Goal: Transaction & Acquisition: Purchase product/service

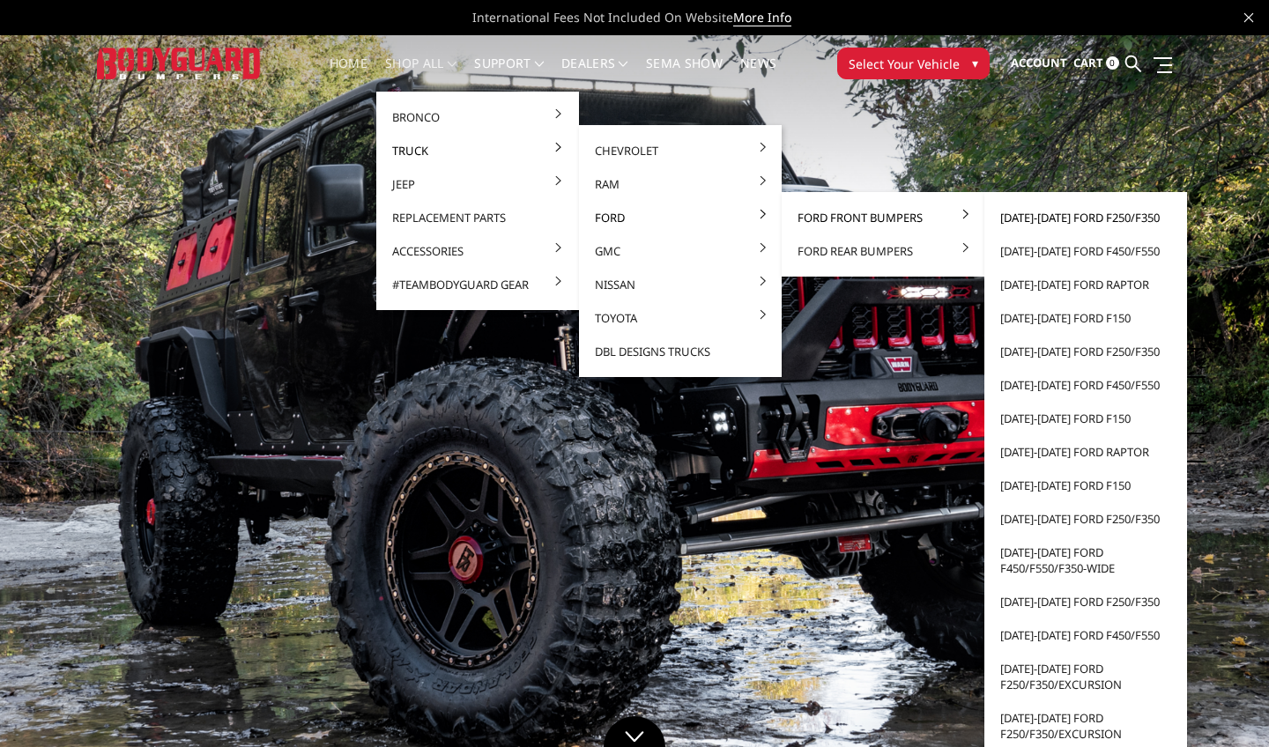
click at [1004, 219] on link "[DATE]-[DATE] Ford F250/F350" at bounding box center [1085, 217] width 189 height 33
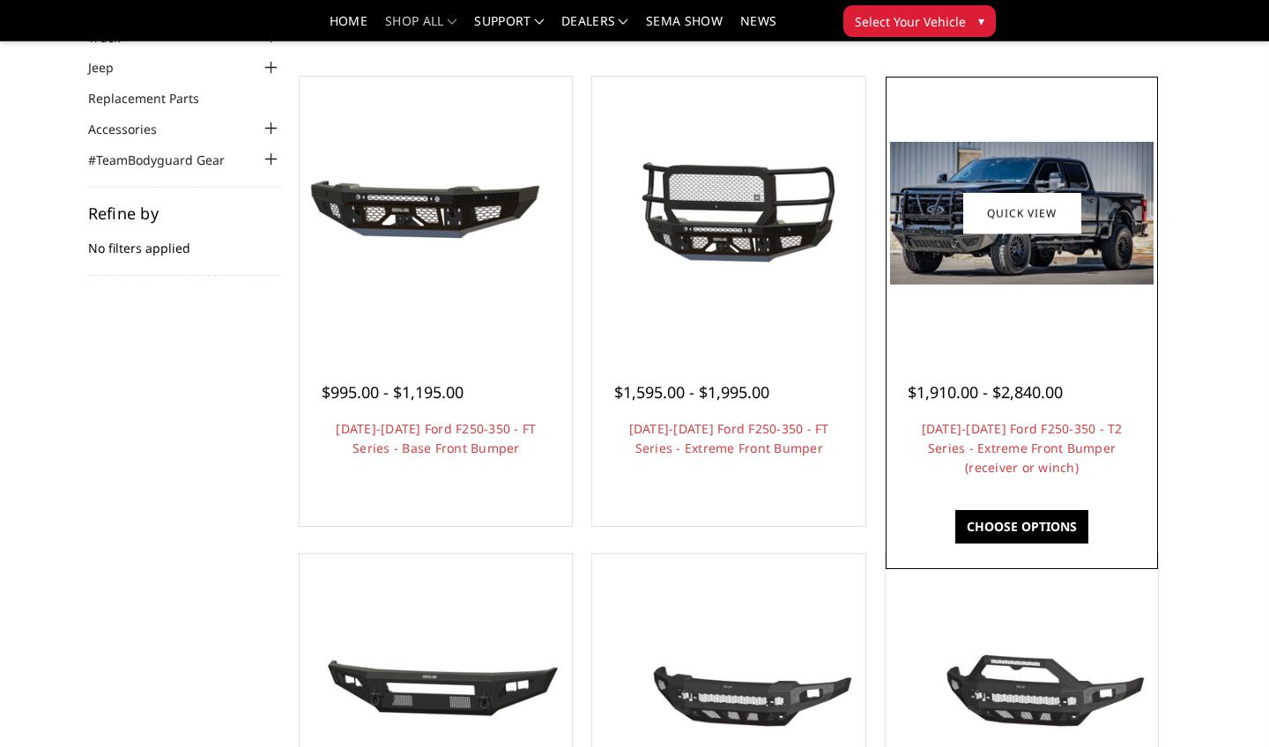
scroll to position [181, 0]
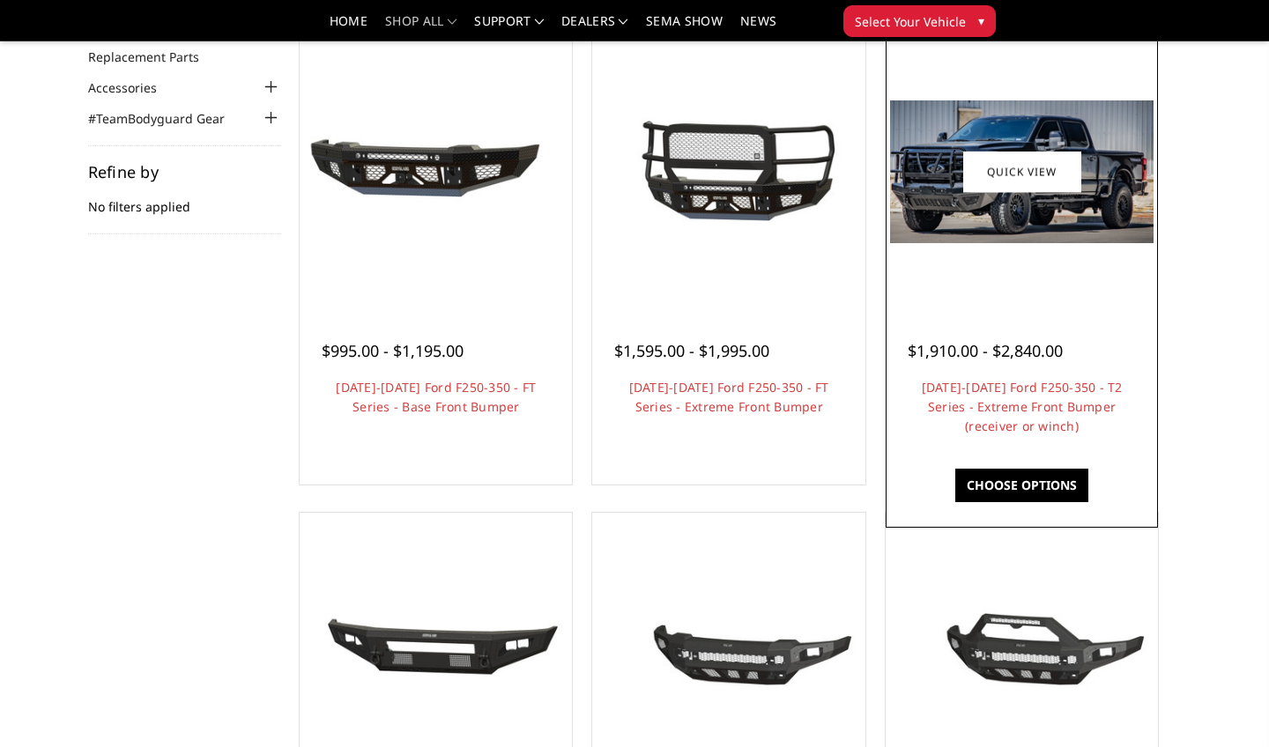
click at [1026, 485] on link "Choose Options" at bounding box center [1021, 485] width 133 height 33
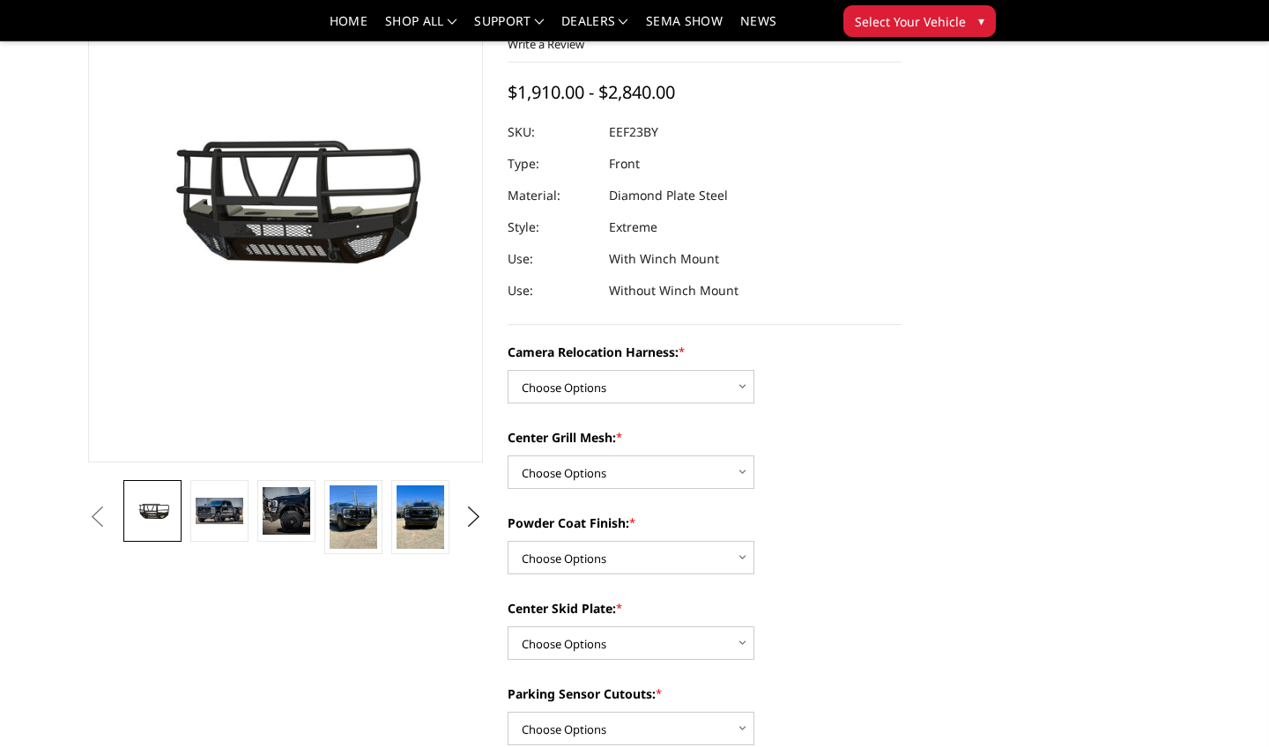
scroll to position [159, 0]
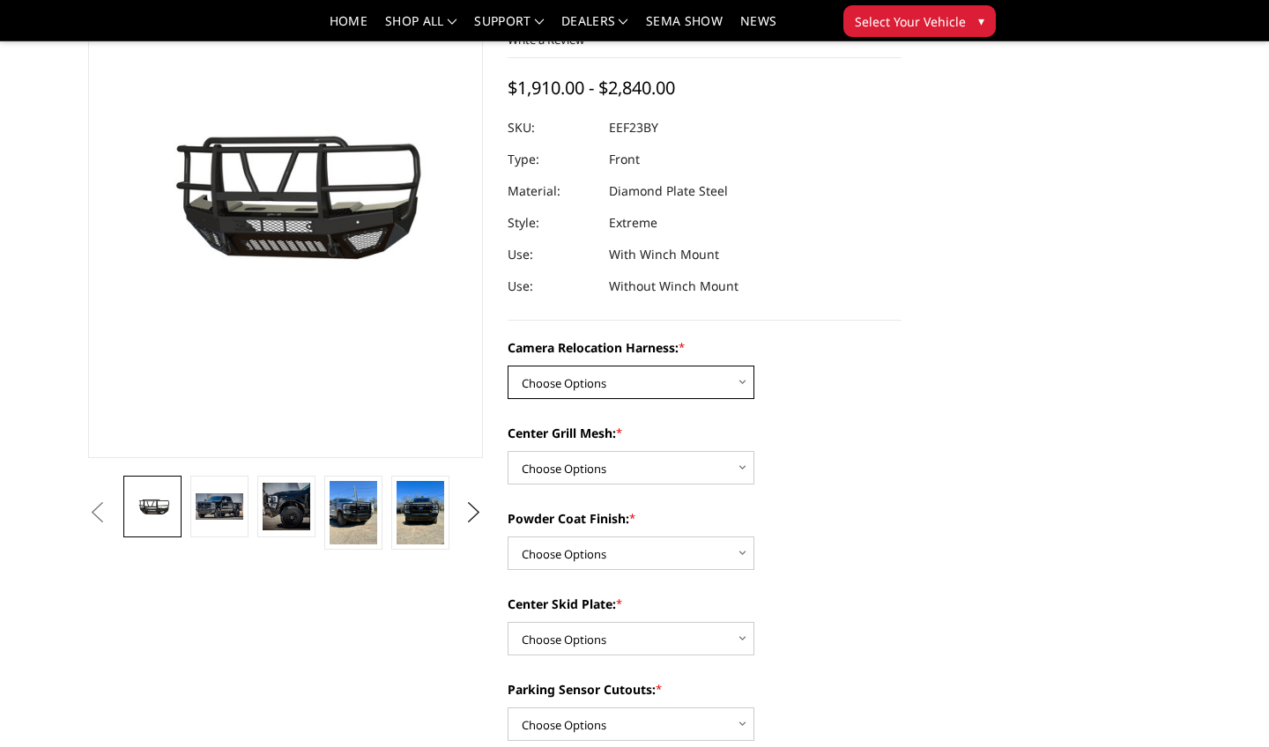
select select "3753"
select select "3751"
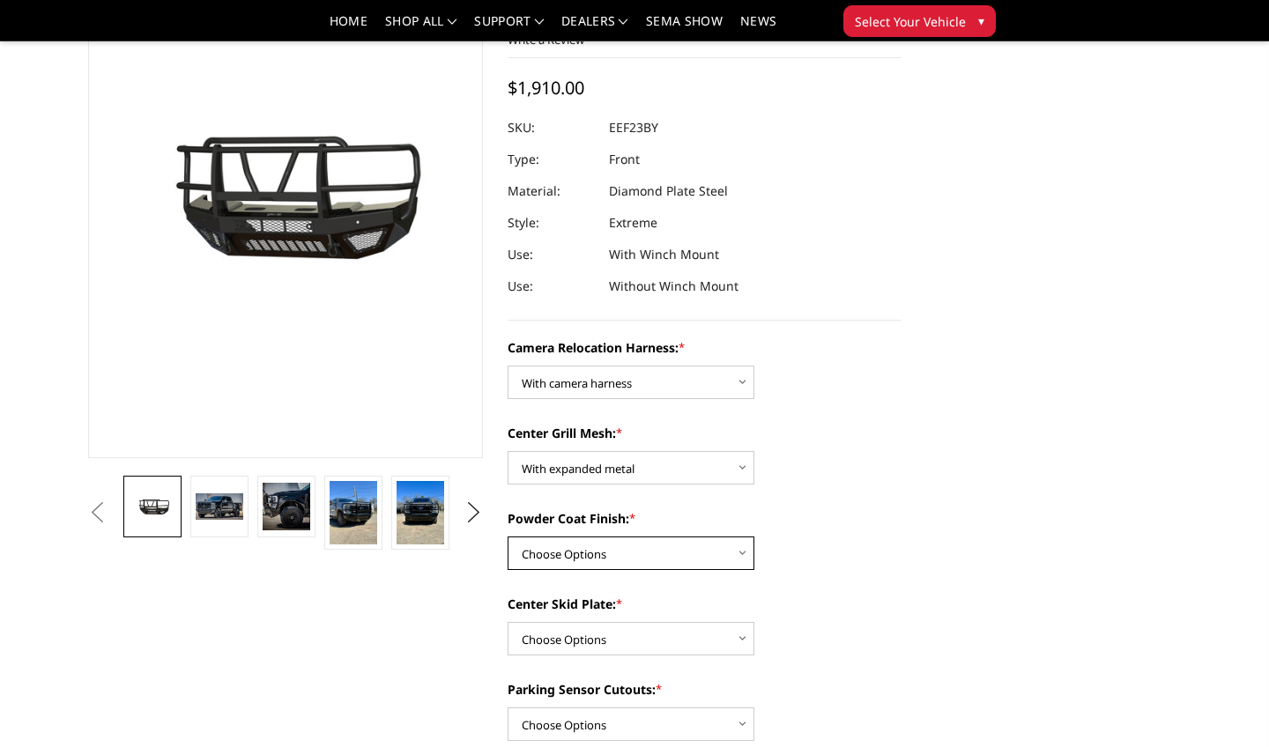
select select "3750"
select select "3745"
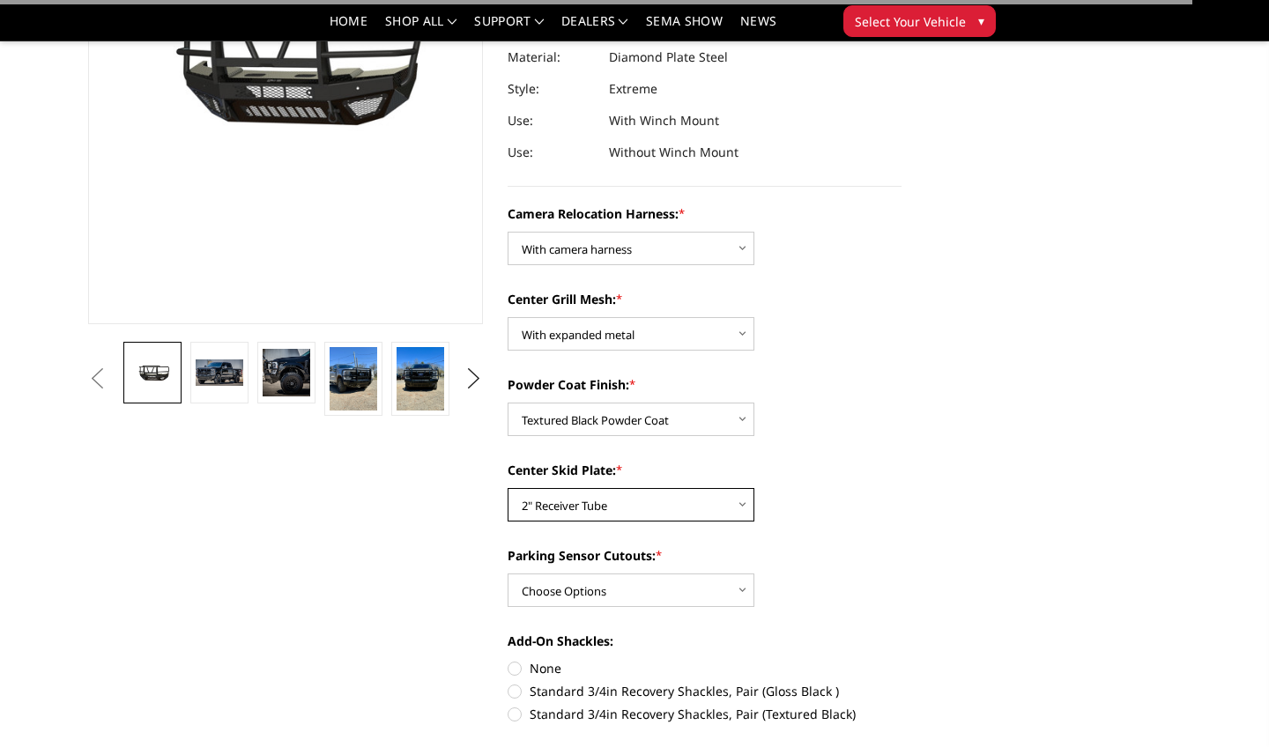
scroll to position [299, 0]
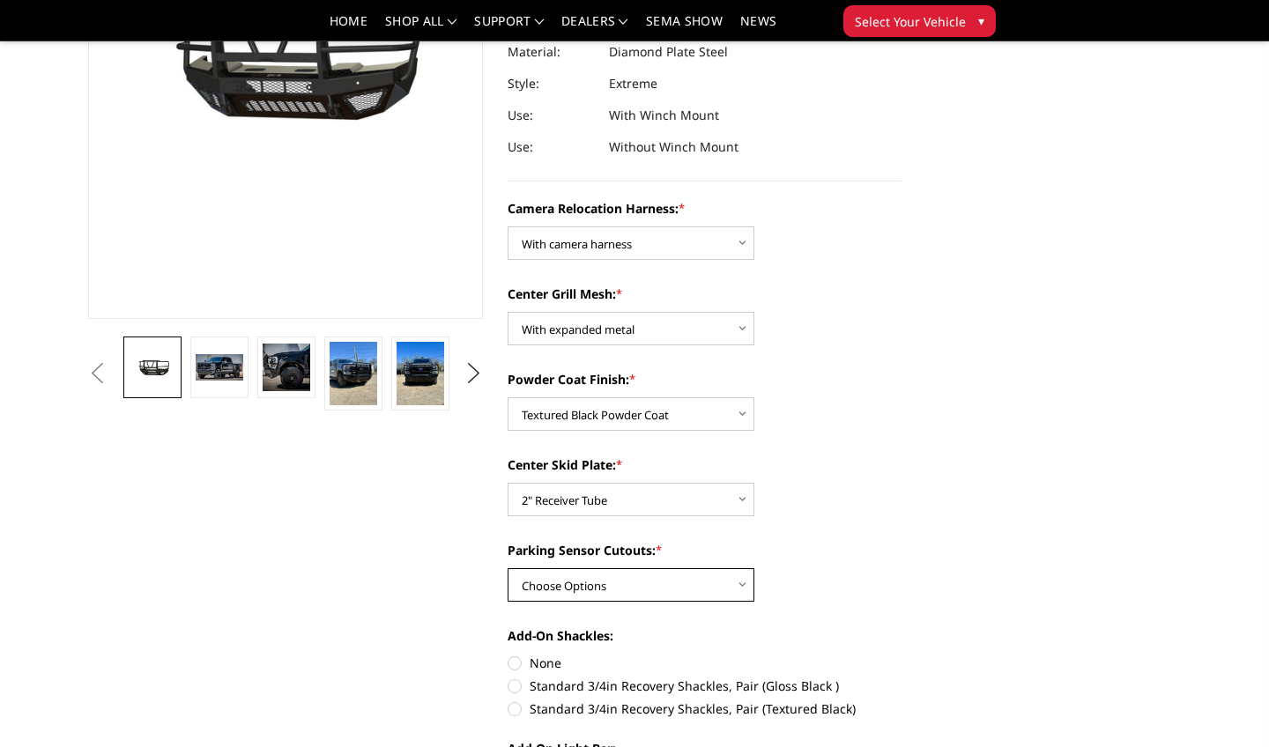
select select "3744"
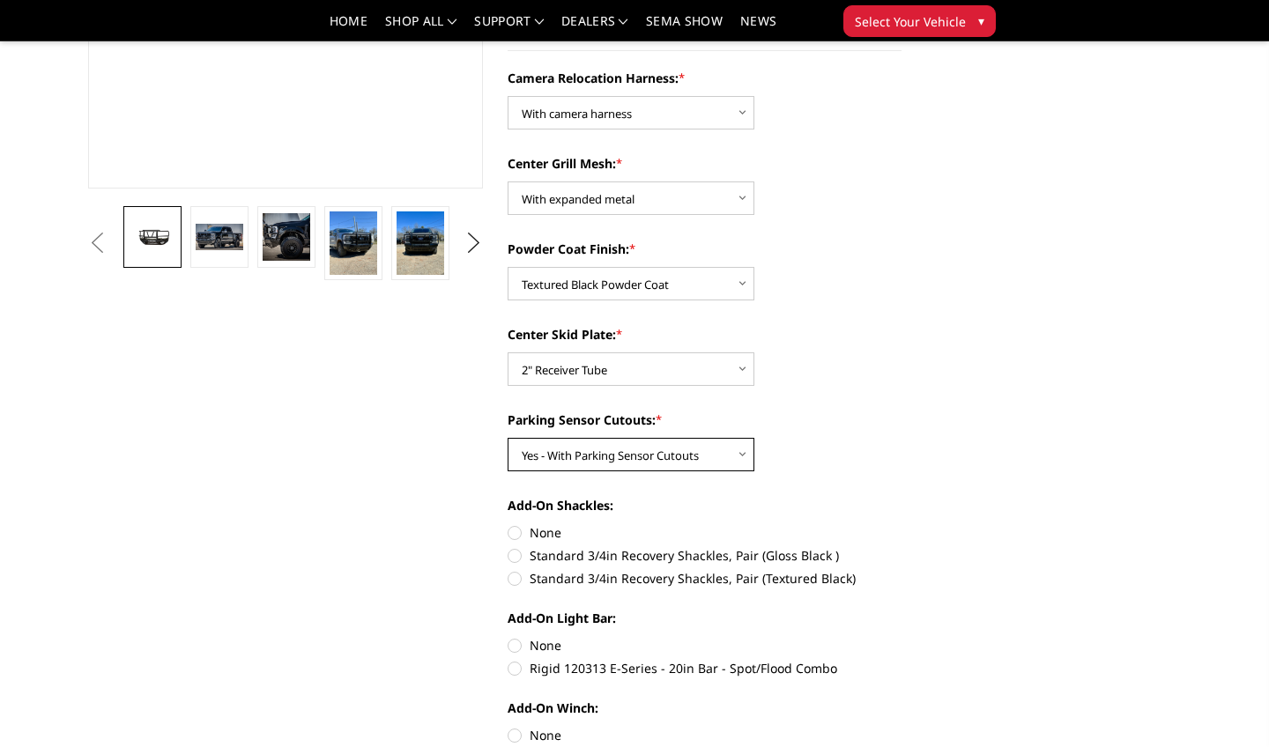
scroll to position [436, 0]
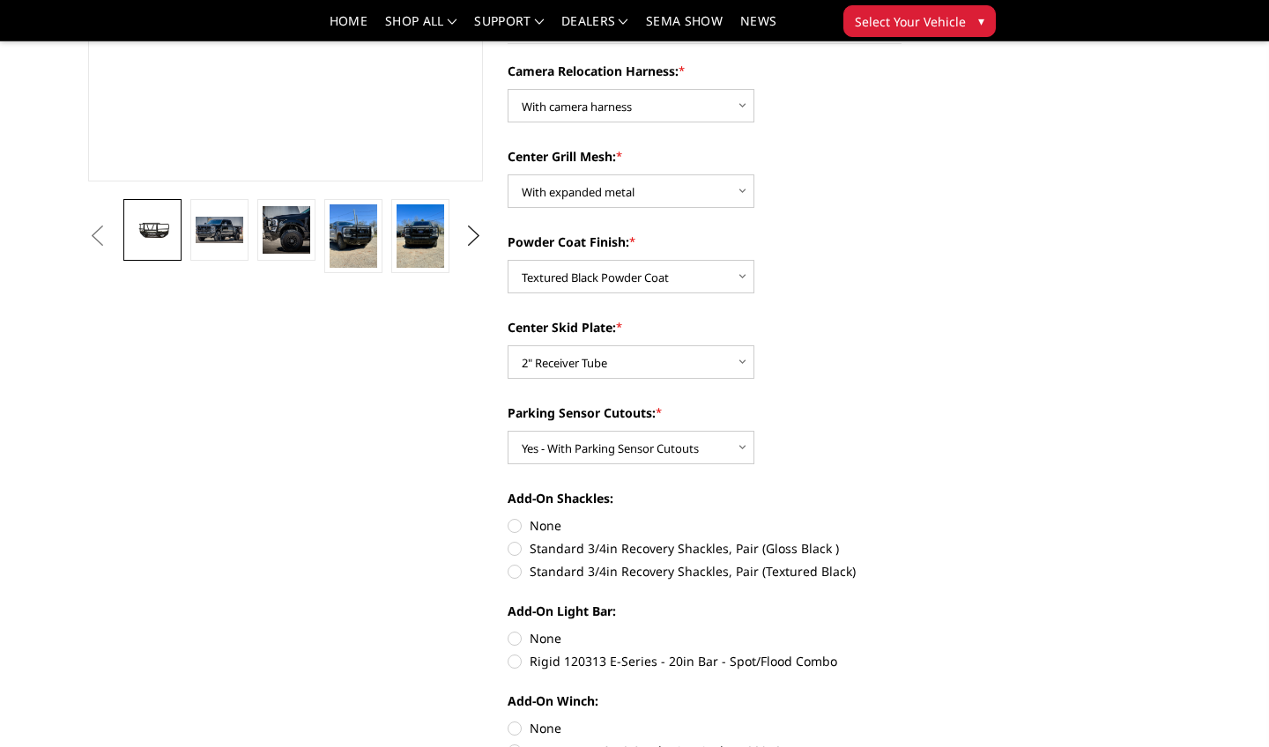
click at [518, 527] on label "None" at bounding box center [704, 525] width 395 height 19
click at [508, 517] on input "None" at bounding box center [507, 516] width 1 height 1
radio input "true"
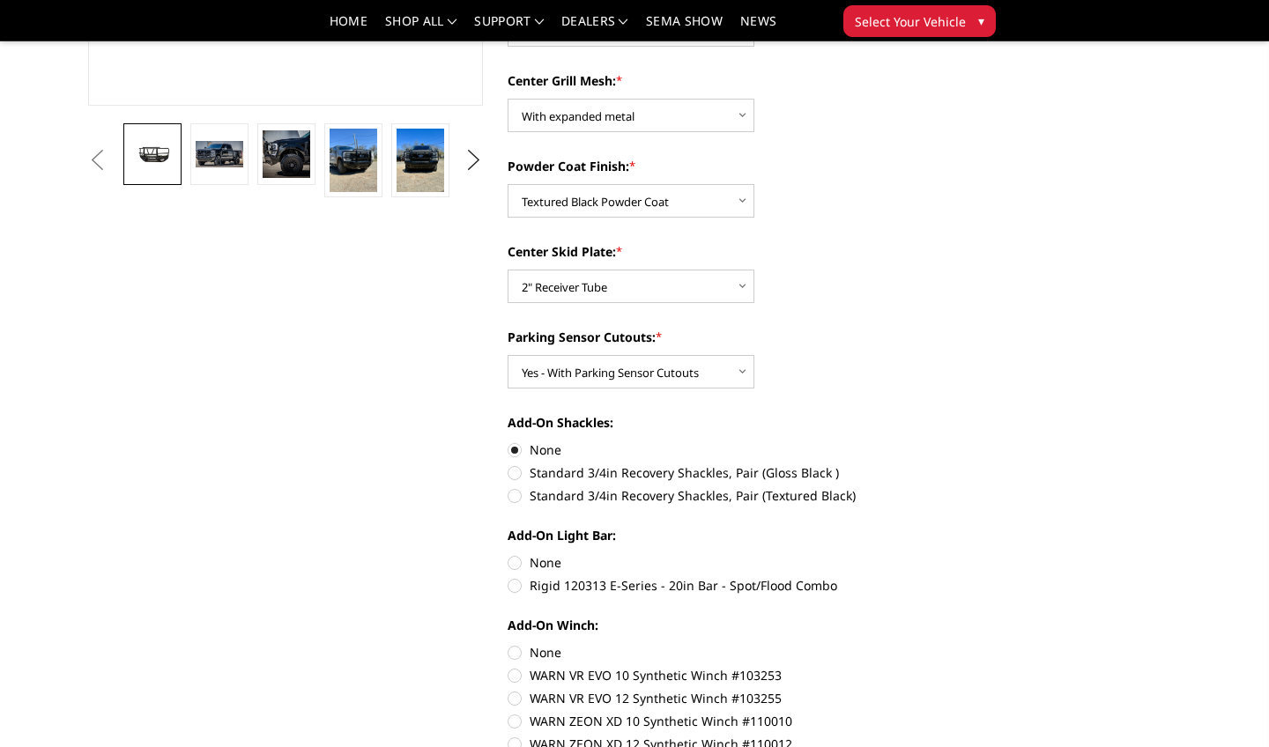
scroll to position [520, 0]
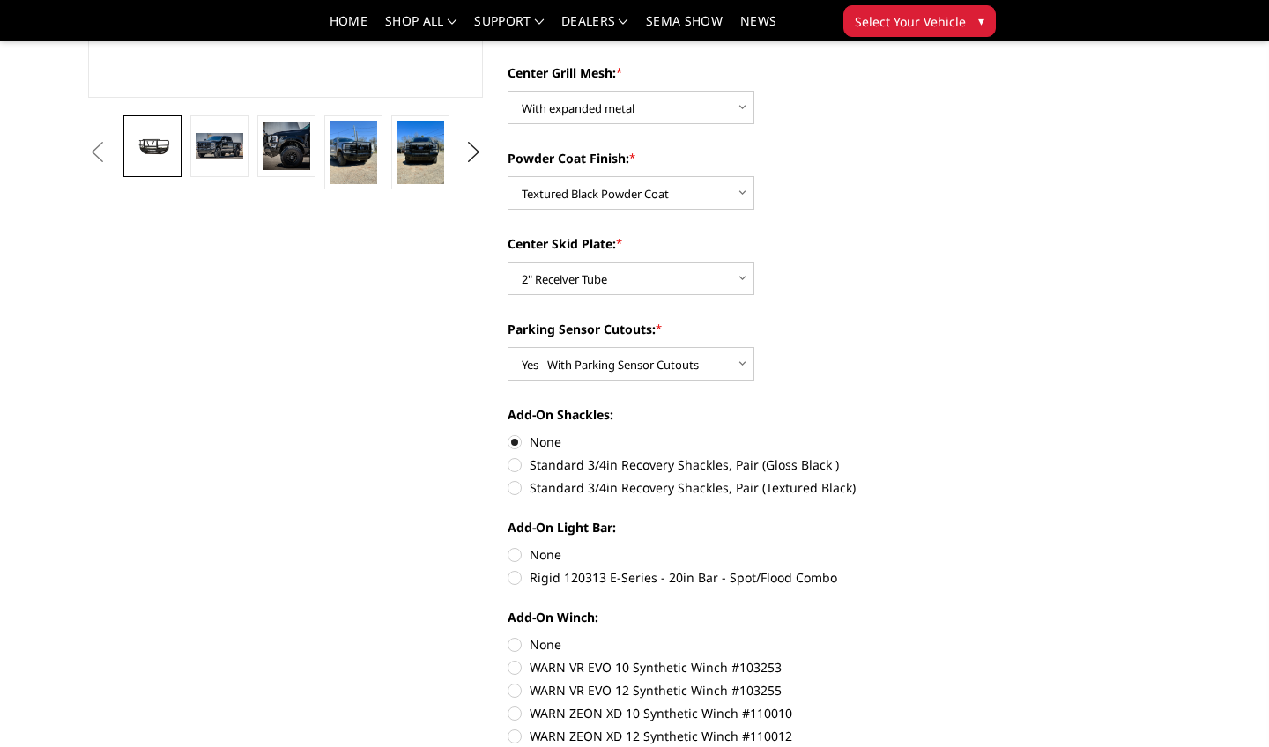
click at [514, 580] on label "Rigid 120313 E-Series - 20in Bar - Spot/Flood Combo" at bounding box center [704, 577] width 395 height 19
click at [901, 546] on input "Rigid 120313 E-Series - 20in Bar - Spot/Flood Combo" at bounding box center [901, 545] width 1 height 1
radio input "true"
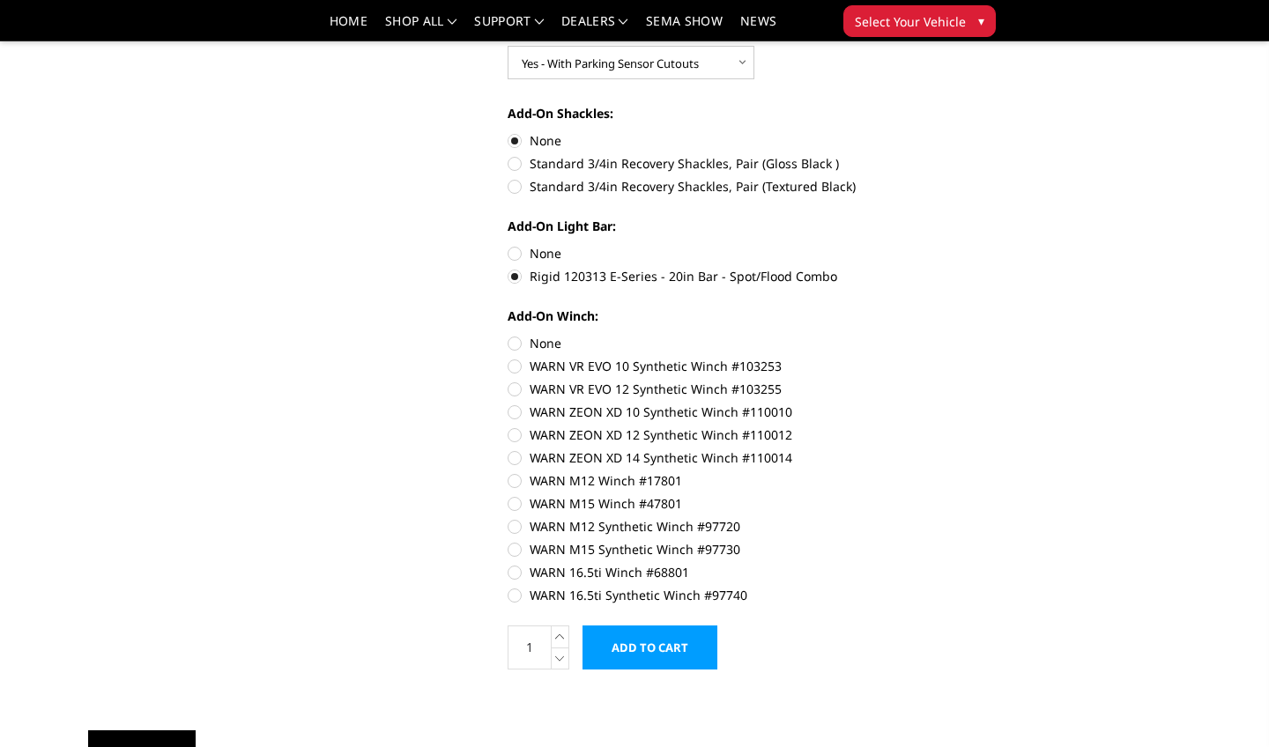
scroll to position [859, 0]
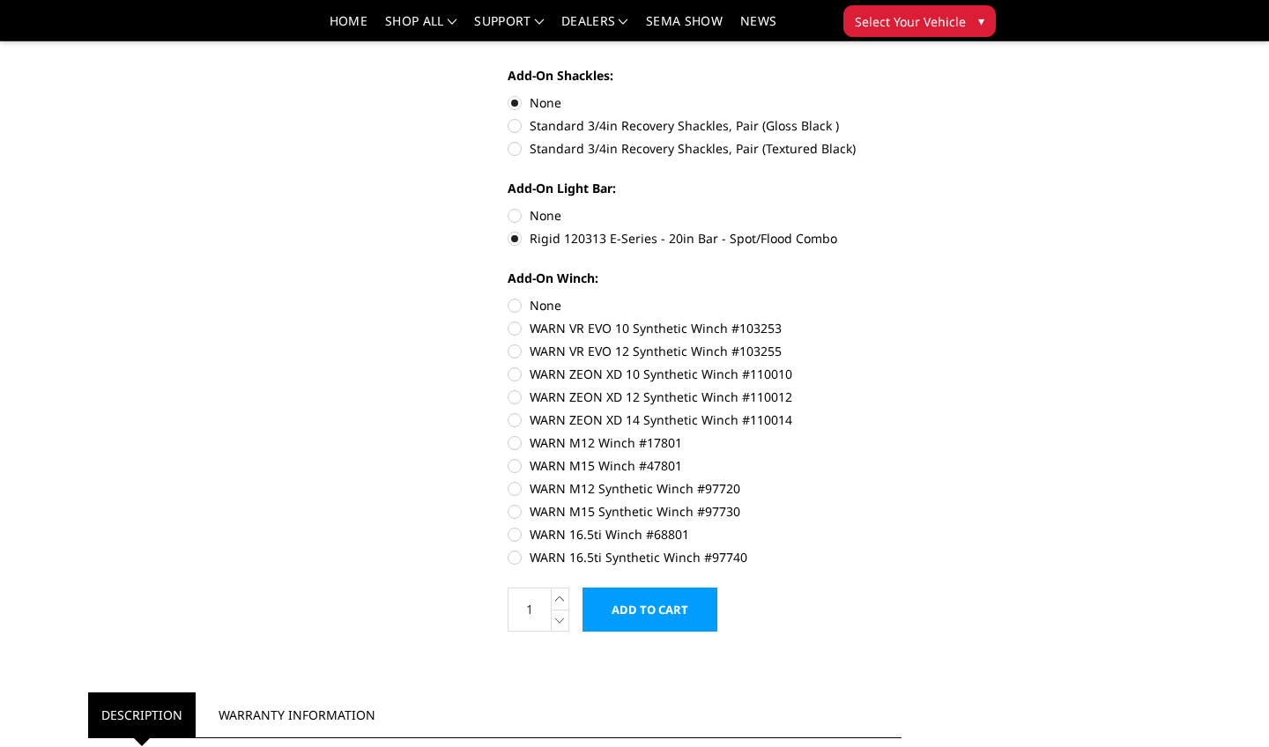
click at [516, 309] on label "None" at bounding box center [704, 305] width 395 height 19
click at [508, 297] on input "None" at bounding box center [507, 296] width 1 height 1
radio input "true"
click at [620, 614] on input "Add to Cart" at bounding box center [649, 610] width 135 height 44
